Goal: Find specific page/section: Find specific page/section

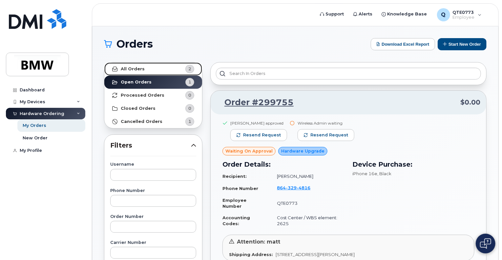
click at [172, 69] on link "All Orders 2" at bounding box center [153, 68] width 98 height 13
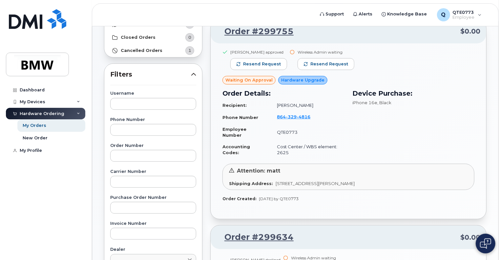
scroll to position [33, 0]
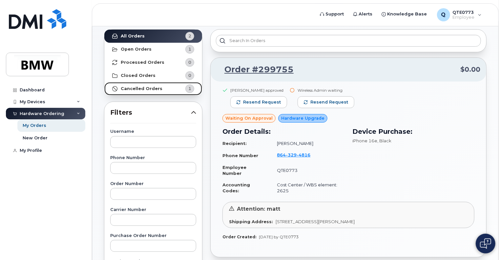
click at [172, 87] on link "Cancelled Orders 1" at bounding box center [153, 88] width 98 height 13
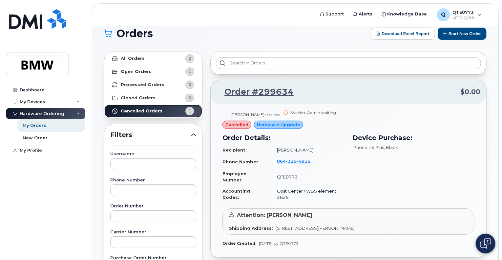
scroll to position [0, 0]
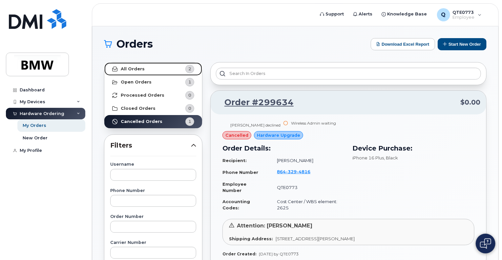
click at [167, 68] on link "All Orders 2" at bounding box center [153, 68] width 98 height 13
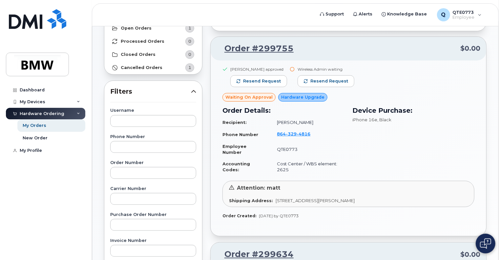
scroll to position [66, 0]
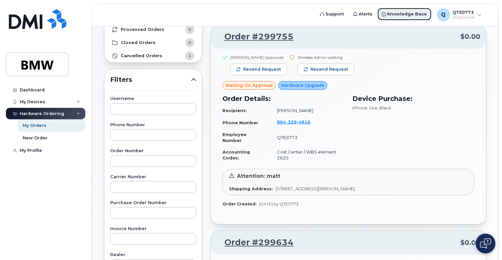
click at [401, 13] on span "Knowledge Base" at bounding box center [408, 14] width 40 height 7
